Goal: Go to known website: Go to known website

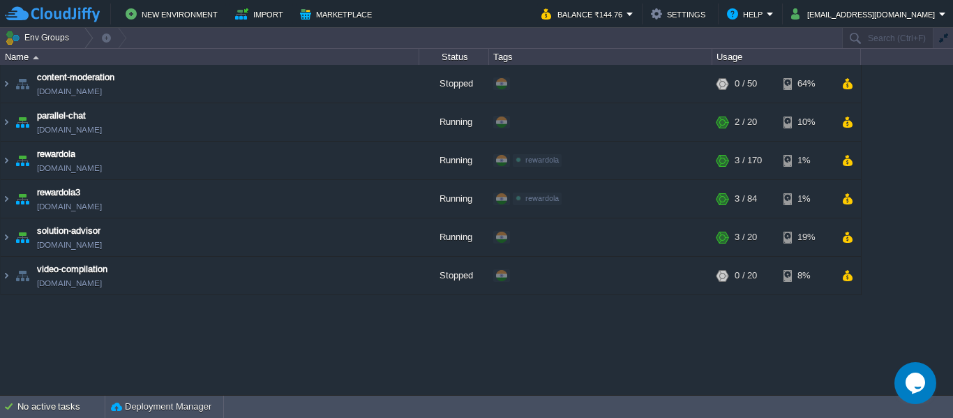
click at [68, 8] on img at bounding box center [52, 14] width 95 height 17
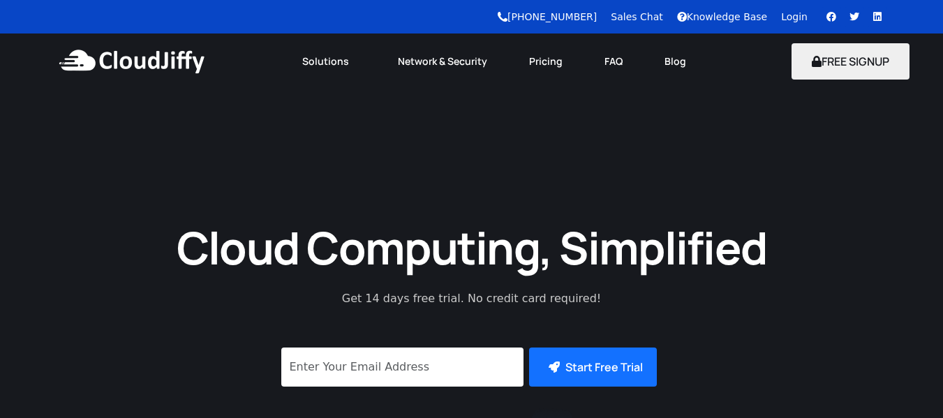
click at [793, 11] on link "Login" at bounding box center [794, 16] width 27 height 11
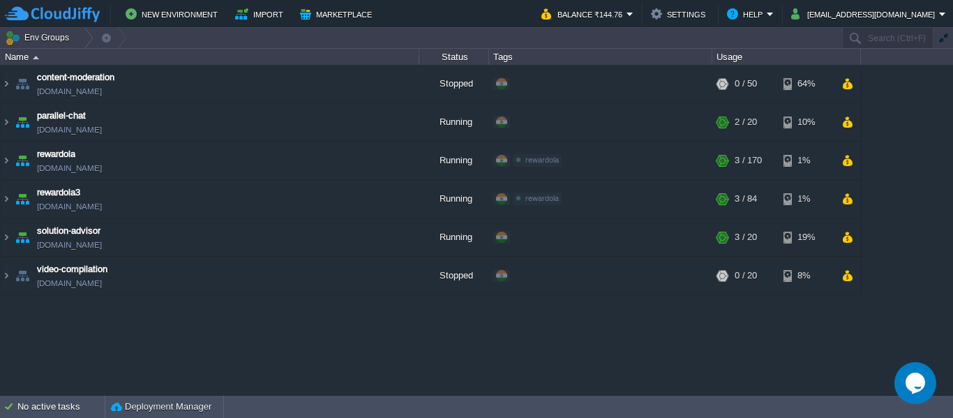
click at [46, 14] on img at bounding box center [52, 14] width 95 height 17
